Goal: Information Seeking & Learning: Find specific fact

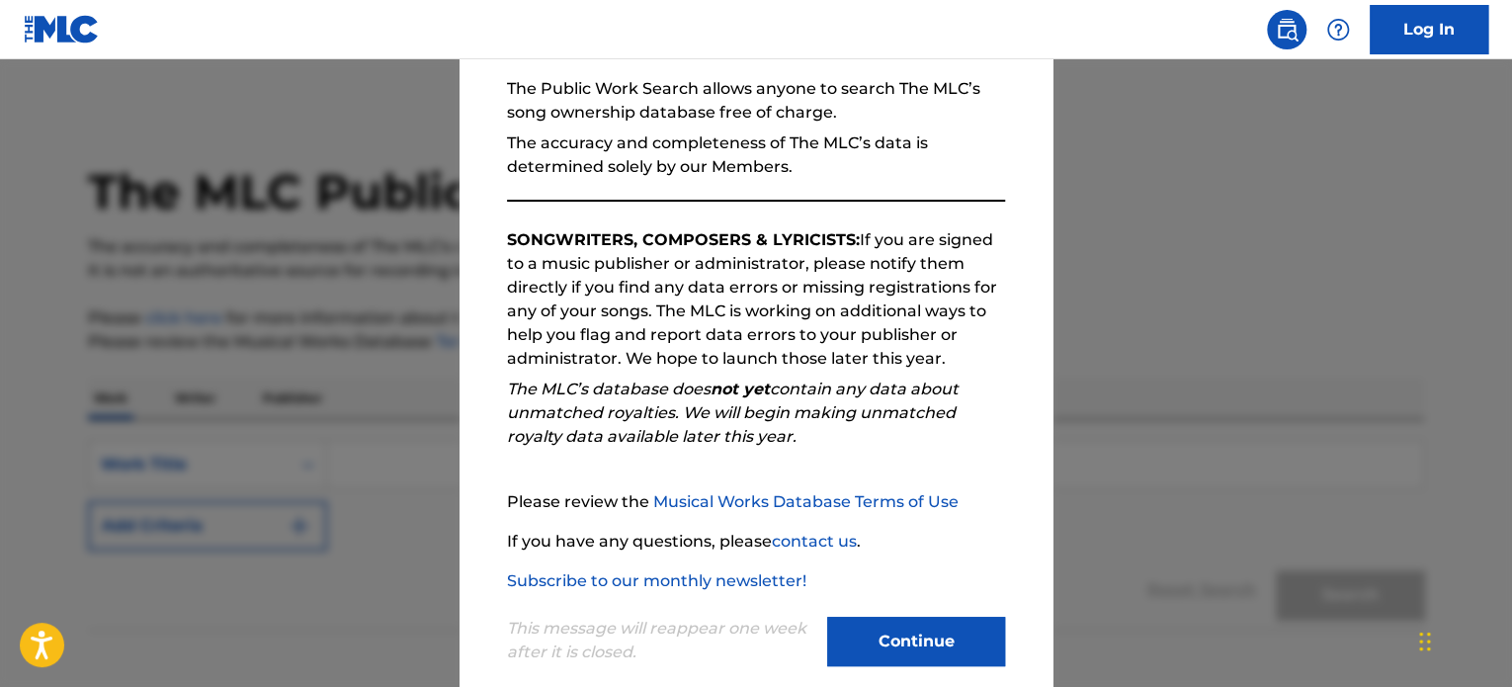
scroll to position [217, 0]
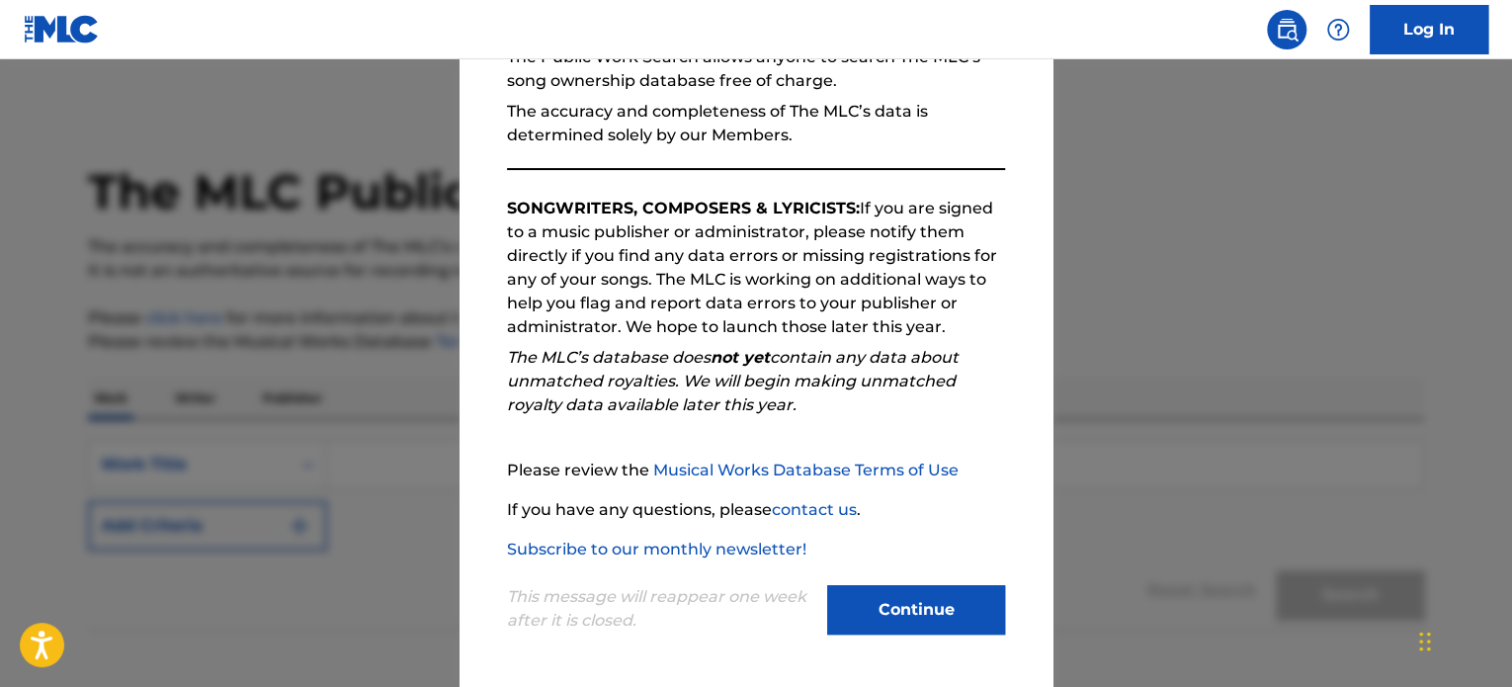
click at [885, 617] on button "Continue" at bounding box center [916, 609] width 178 height 49
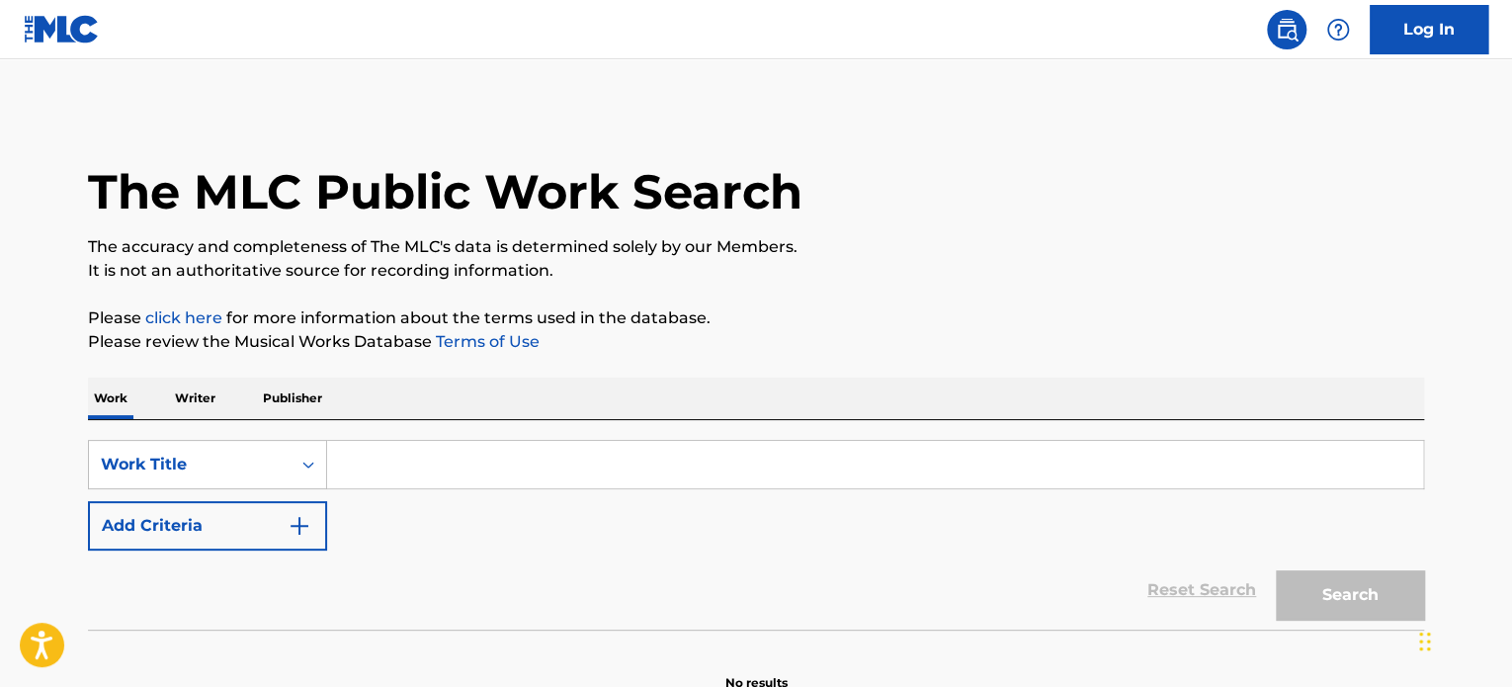
click at [363, 466] on input "Search Form" at bounding box center [875, 464] width 1096 height 47
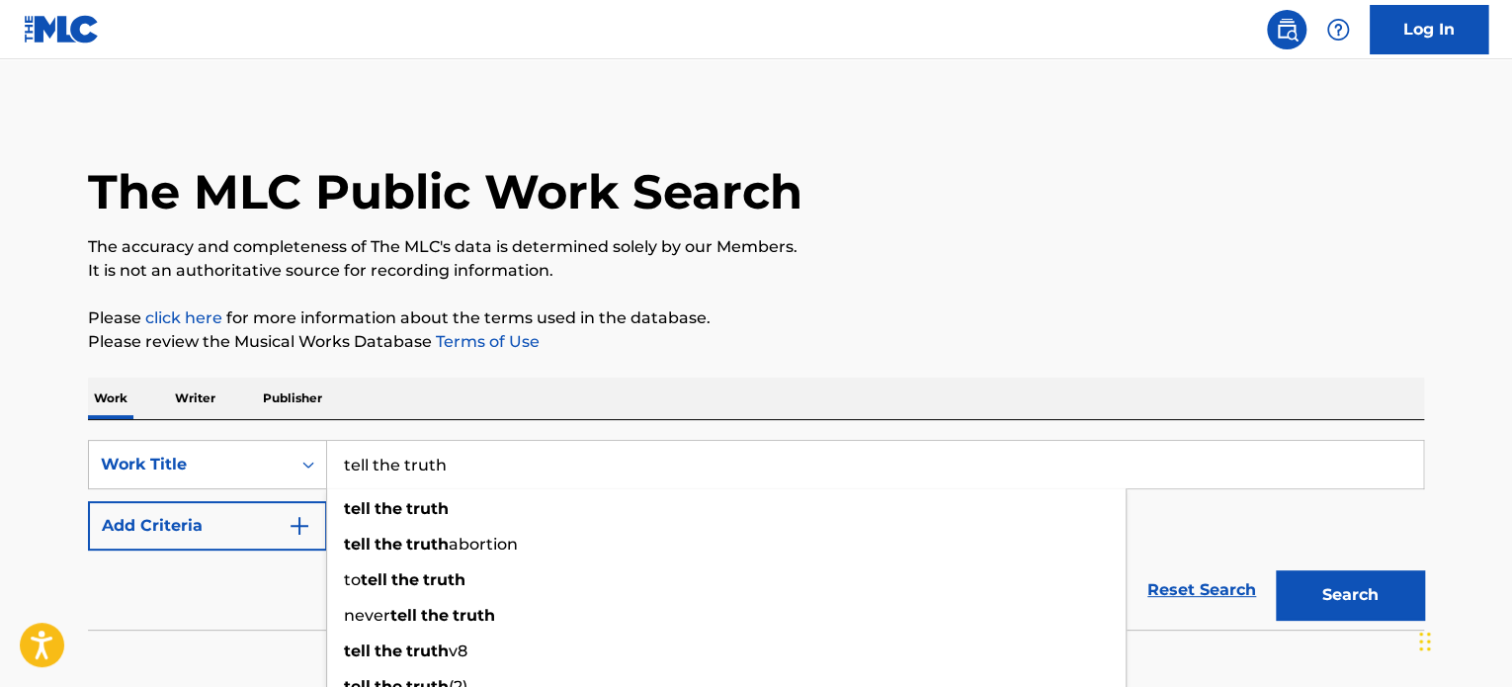
type input "tell the truth"
click at [1276, 570] on button "Search" at bounding box center [1350, 594] width 148 height 49
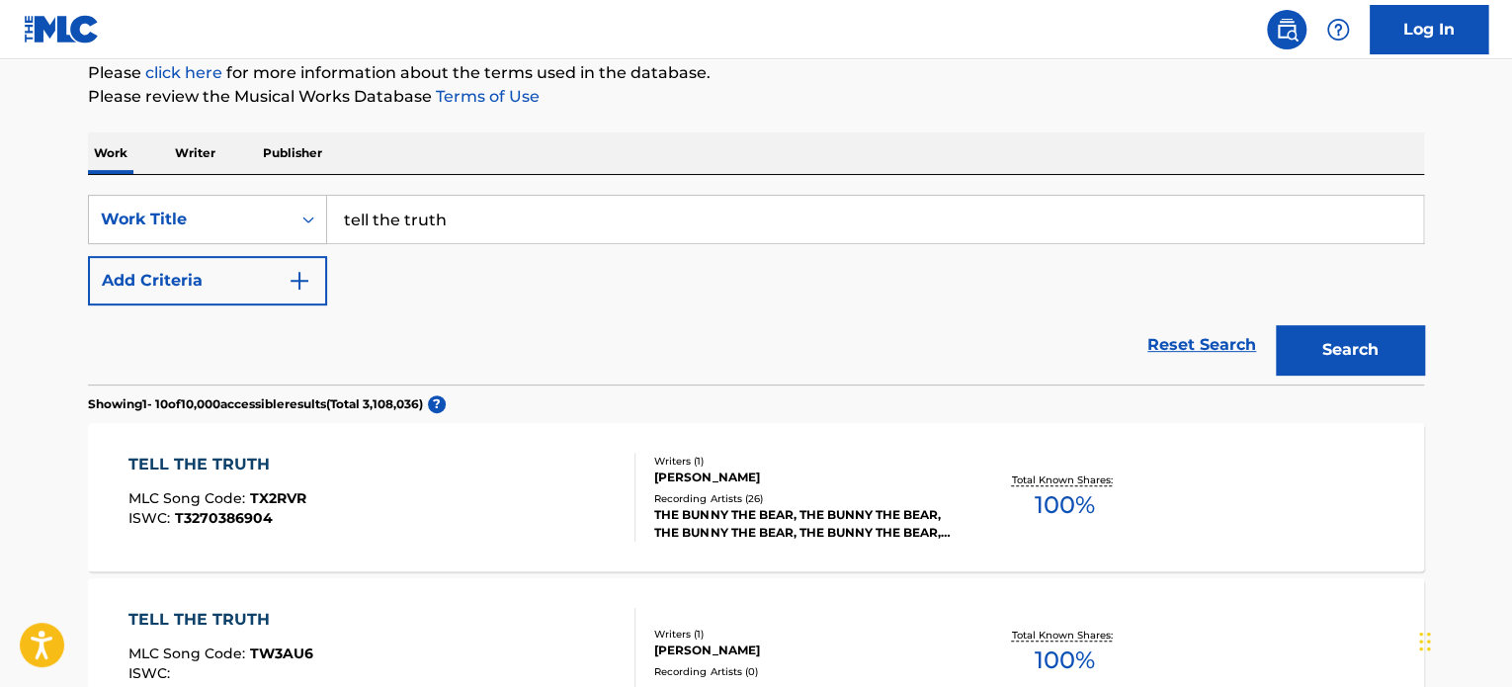
scroll to position [296, 0]
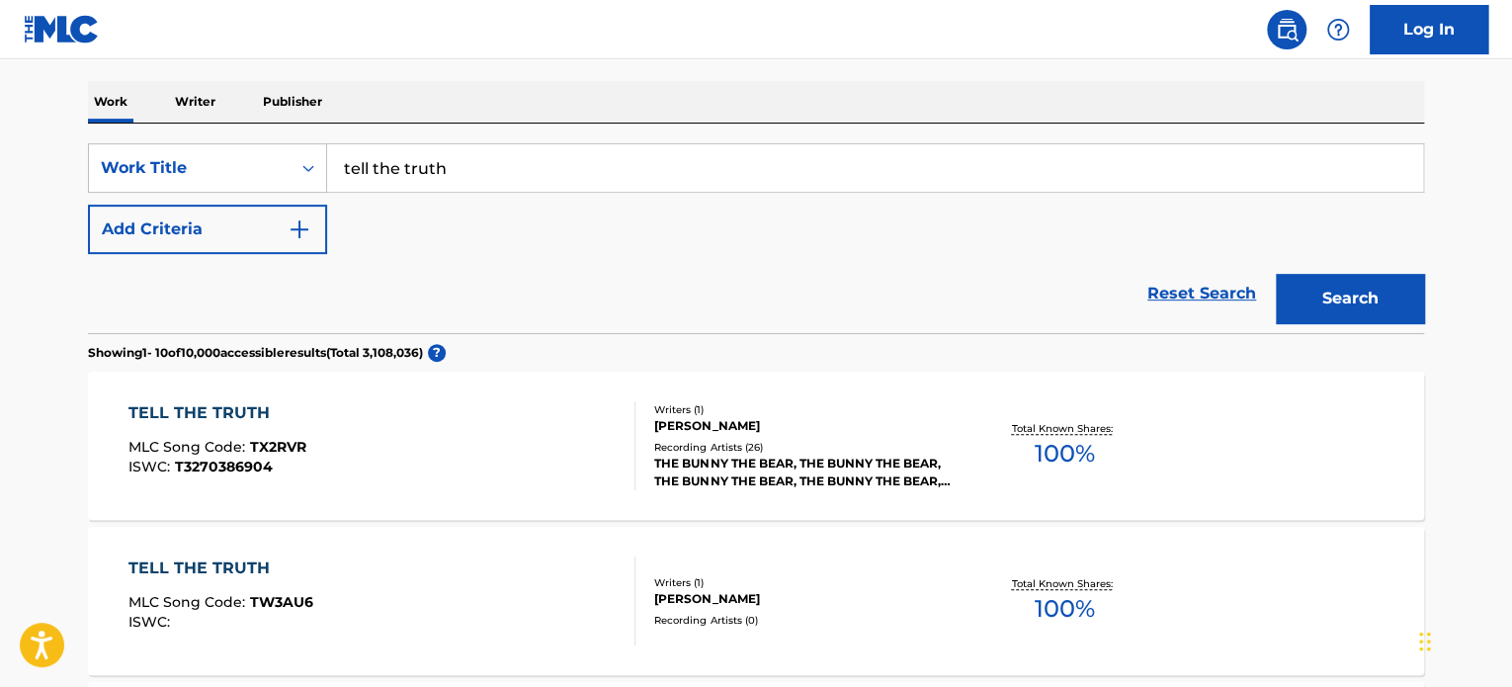
click at [312, 232] on button "Add Criteria" at bounding box center [207, 229] width 239 height 49
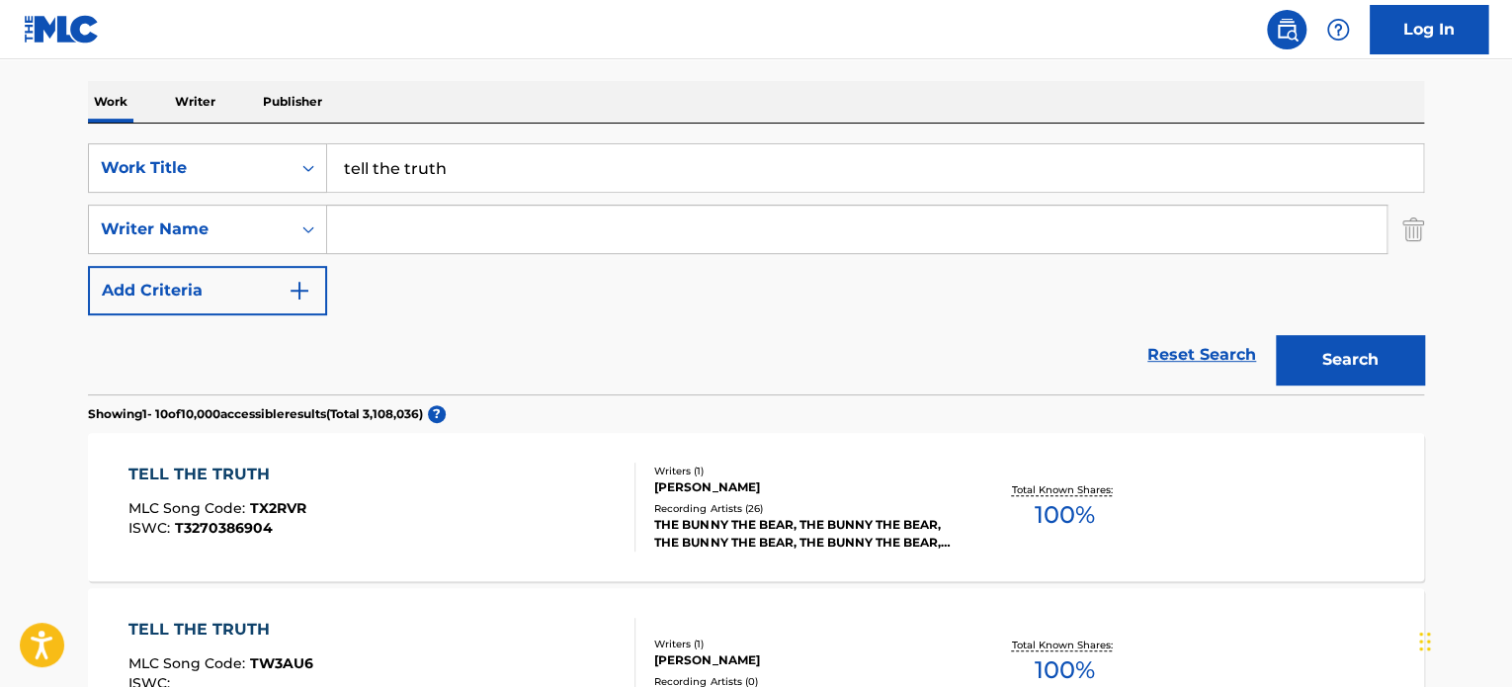
click at [354, 228] on input "Search Form" at bounding box center [856, 229] width 1059 height 47
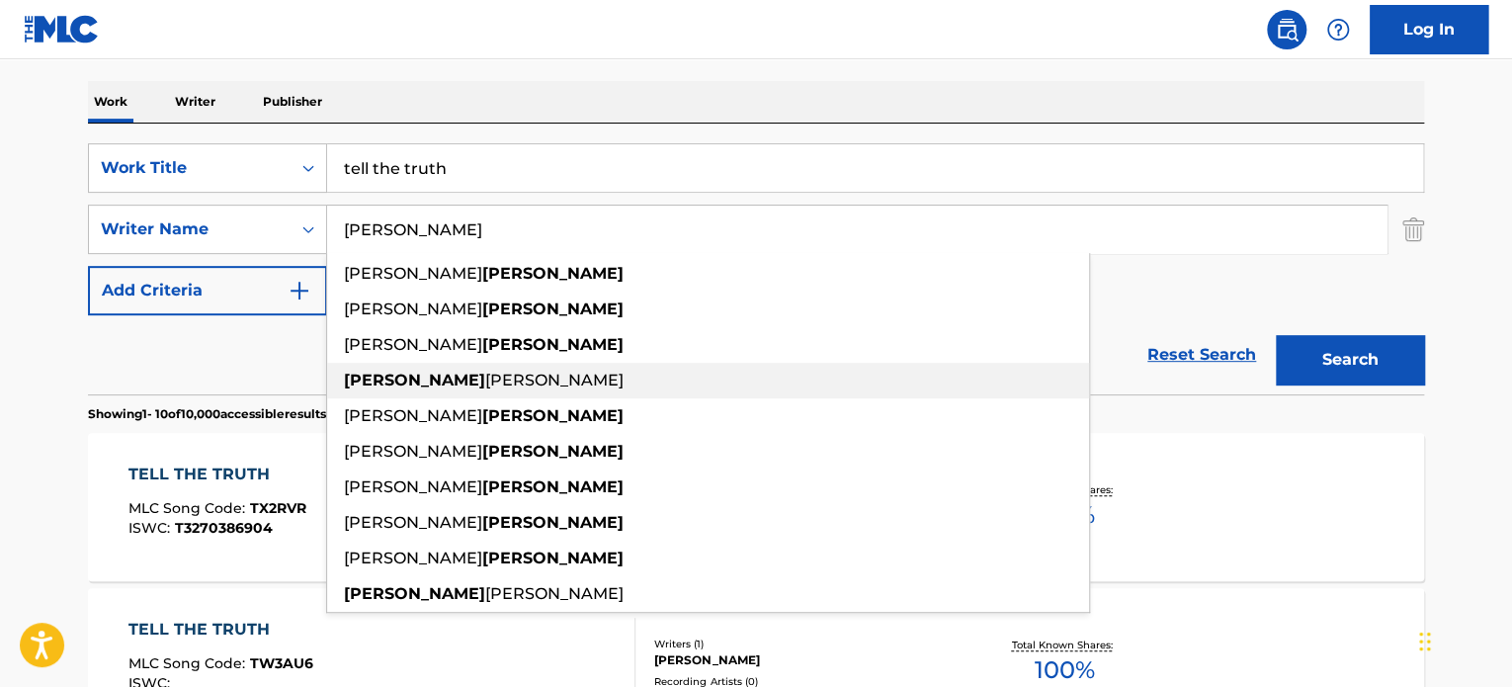
click at [485, 374] on span "[PERSON_NAME]" at bounding box center [554, 380] width 138 height 19
type input "[PERSON_NAME]"
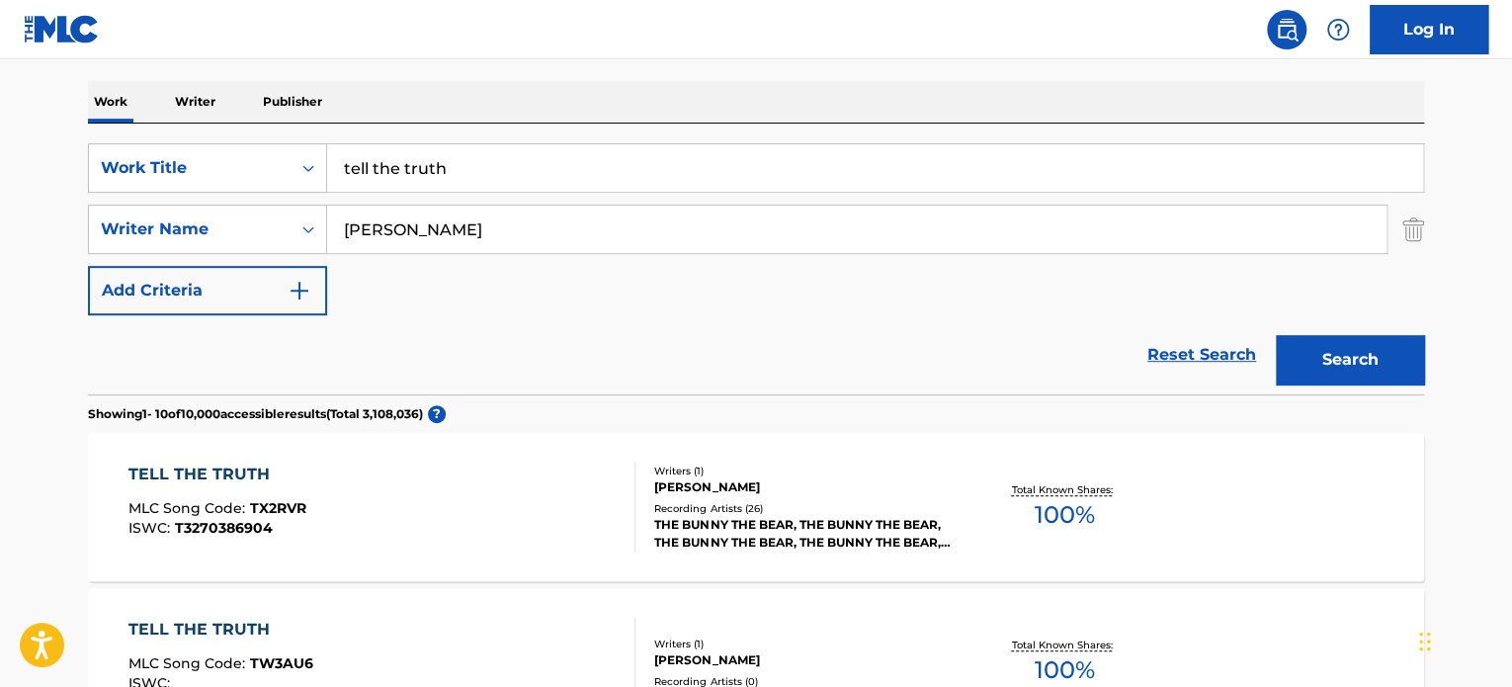
click at [1355, 360] on button "Search" at bounding box center [1350, 359] width 148 height 49
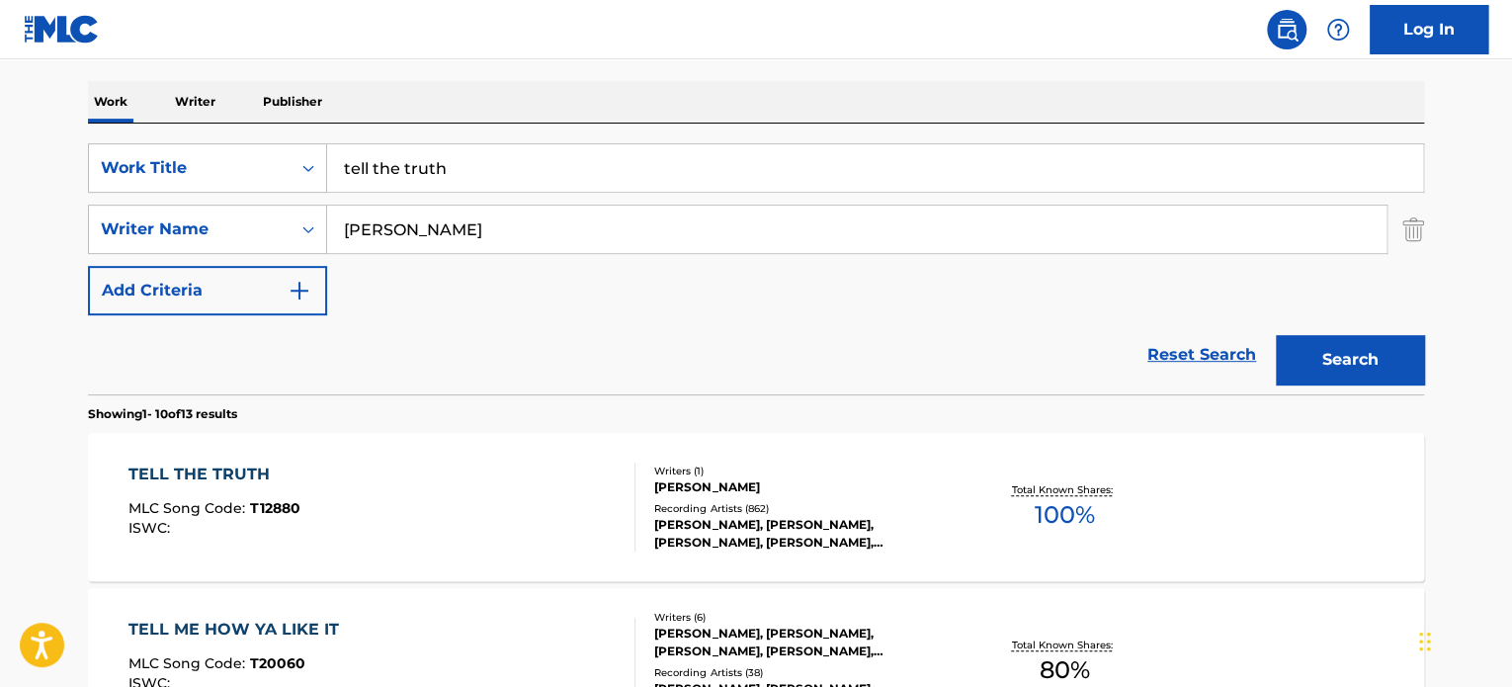
click at [197, 473] on div "TELL THE TRUTH" at bounding box center [214, 474] width 172 height 24
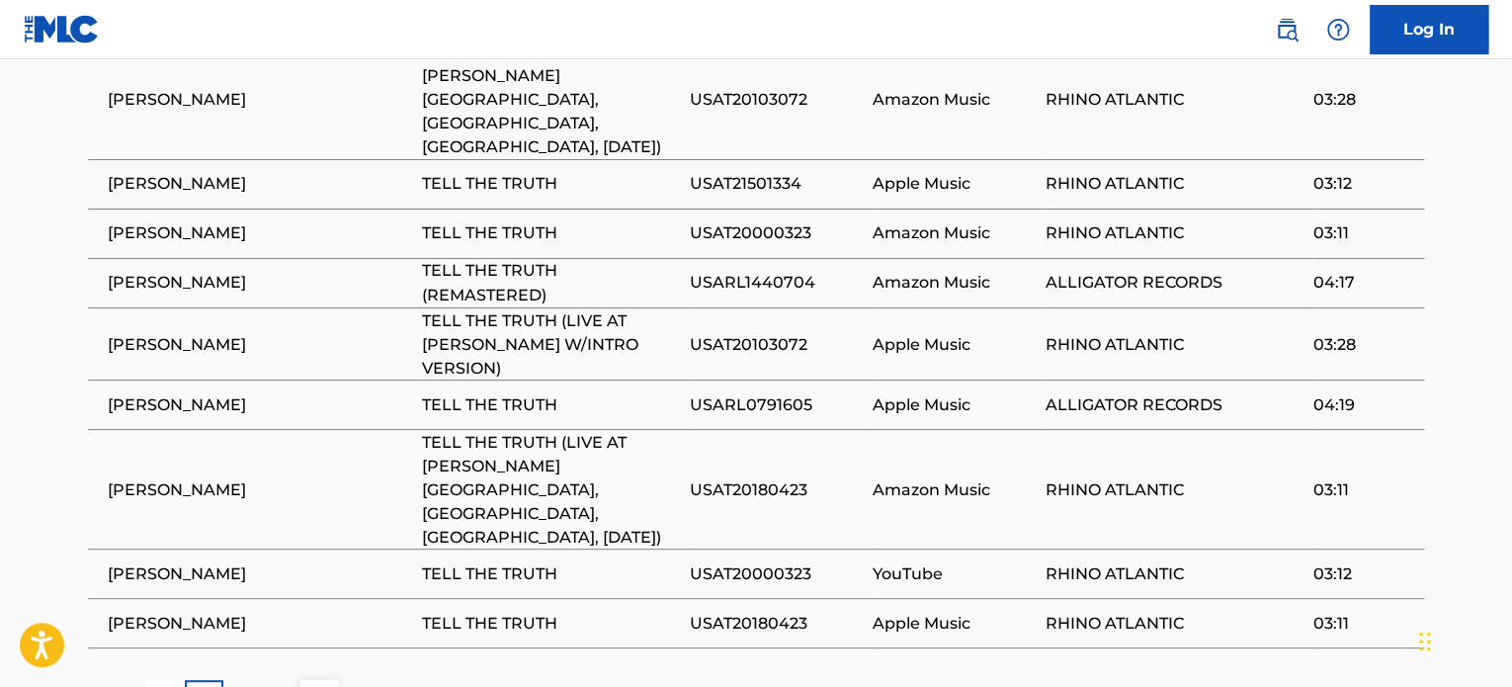
scroll to position [1600, 0]
